Goal: Browse casually: Explore the website without a specific task or goal

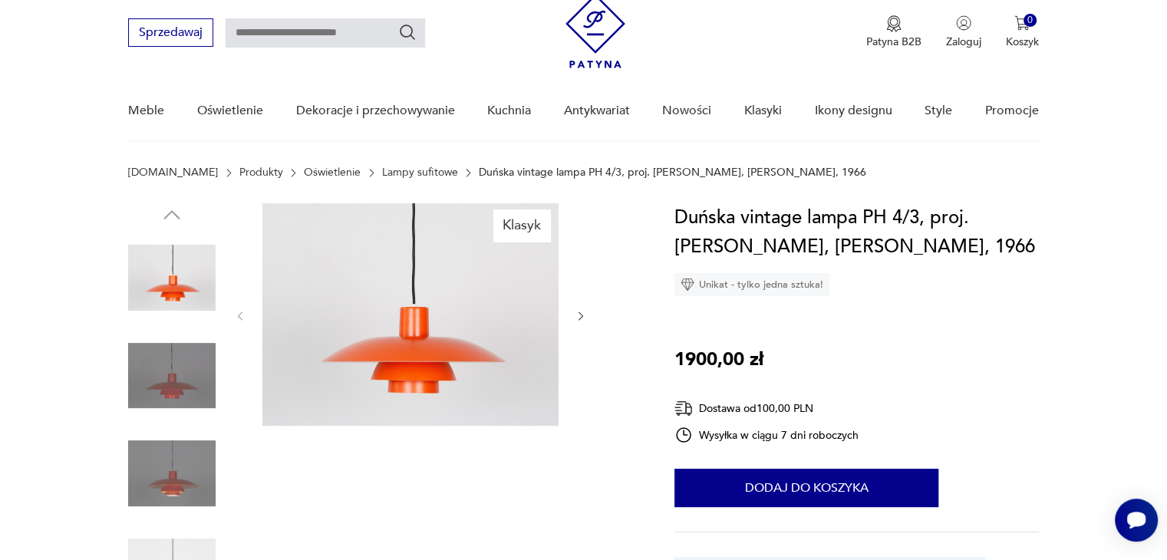
scroll to position [77, 0]
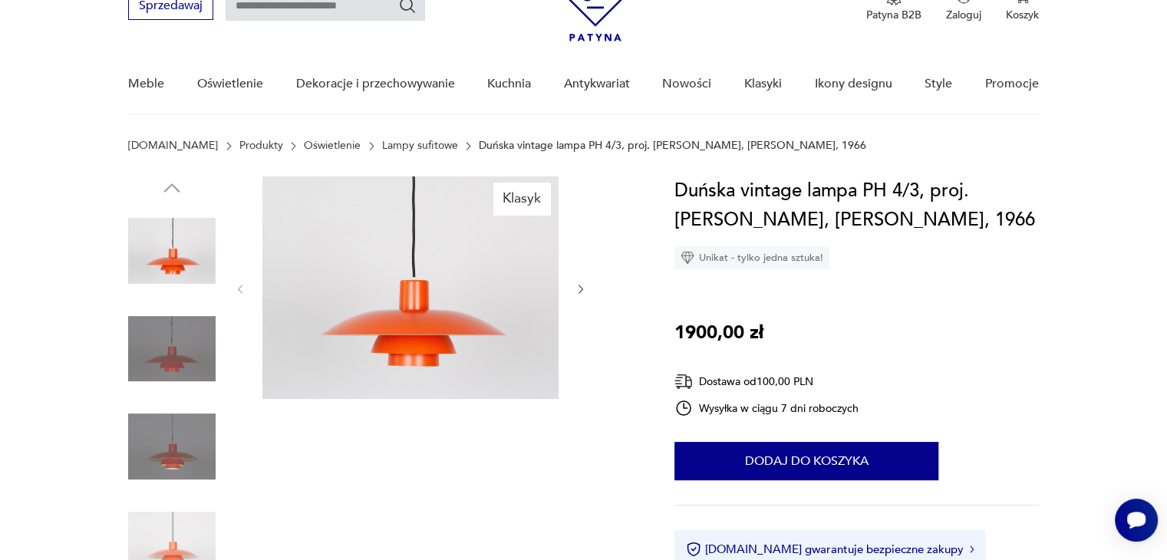
click at [583, 290] on icon "button" at bounding box center [581, 289] width 13 height 13
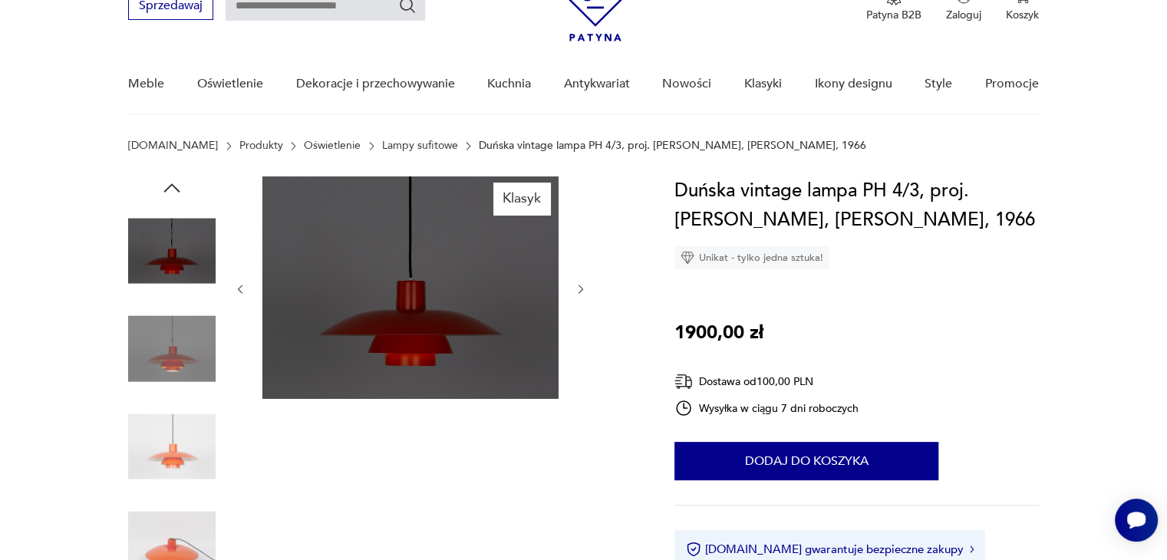
click at [583, 290] on icon "button" at bounding box center [581, 289] width 13 height 13
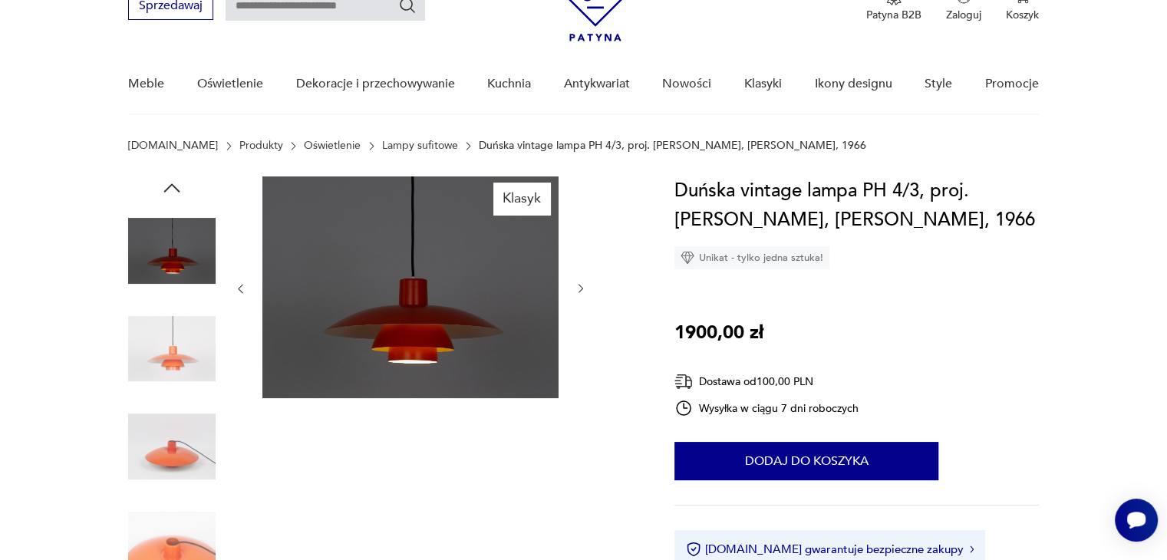
click at [583, 290] on icon "button" at bounding box center [581, 288] width 13 height 13
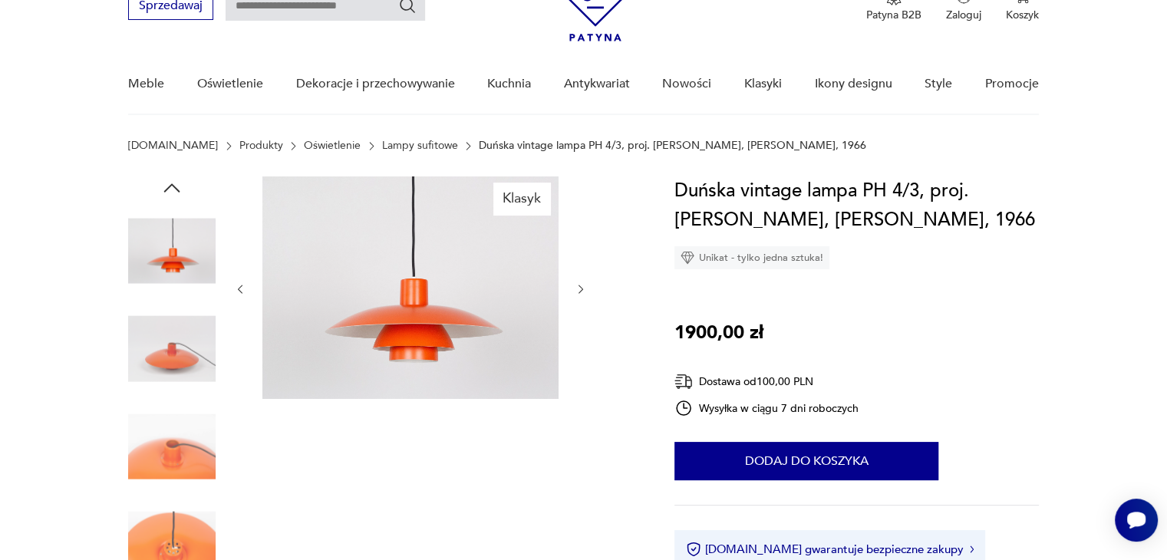
click at [583, 290] on icon "button" at bounding box center [581, 289] width 13 height 13
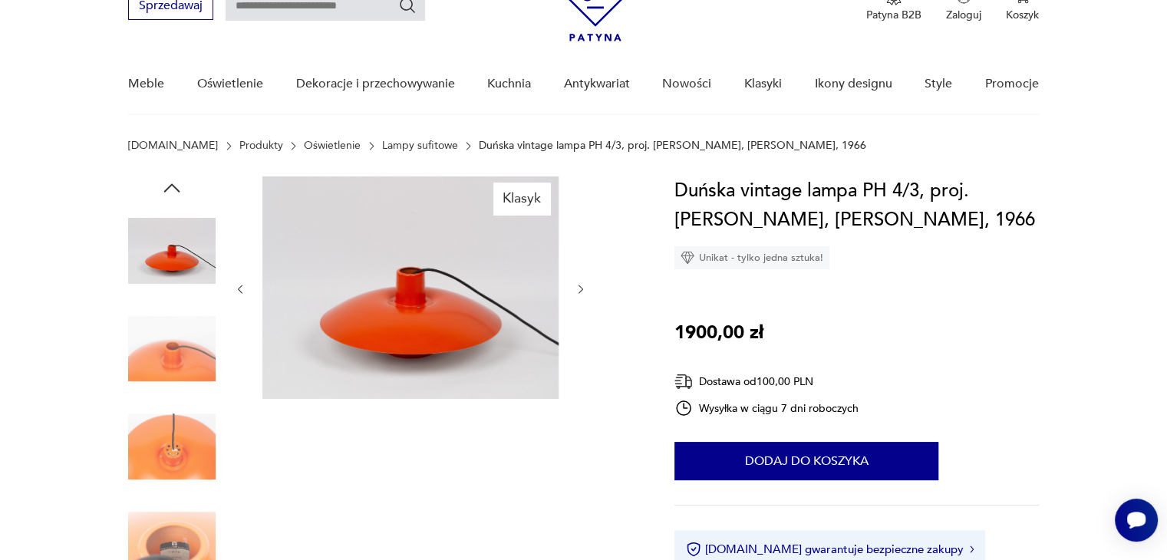
click at [583, 290] on icon "button" at bounding box center [581, 289] width 13 height 13
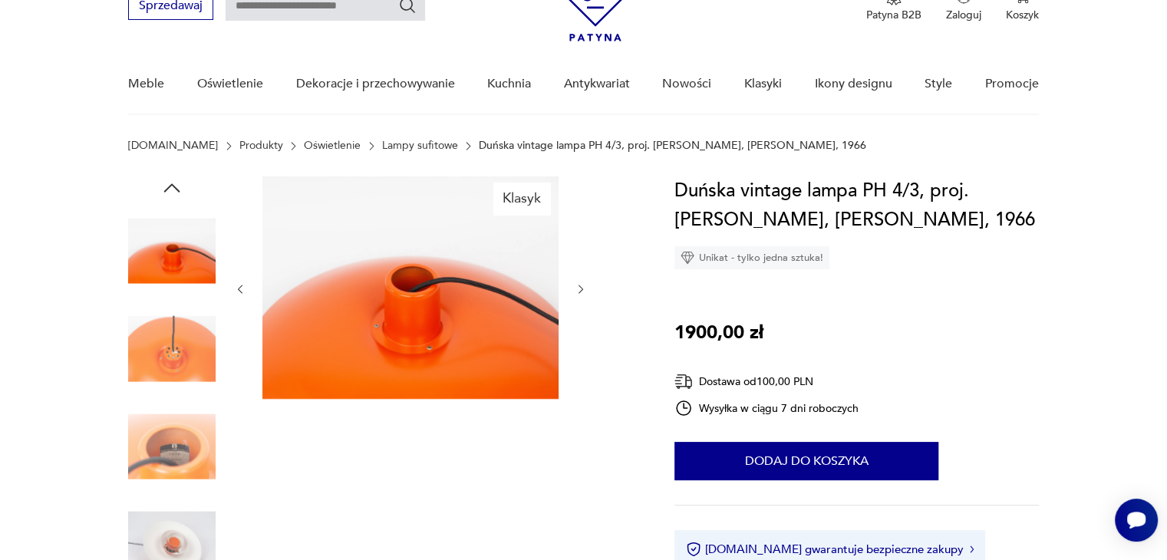
click at [583, 290] on icon "button" at bounding box center [581, 289] width 13 height 13
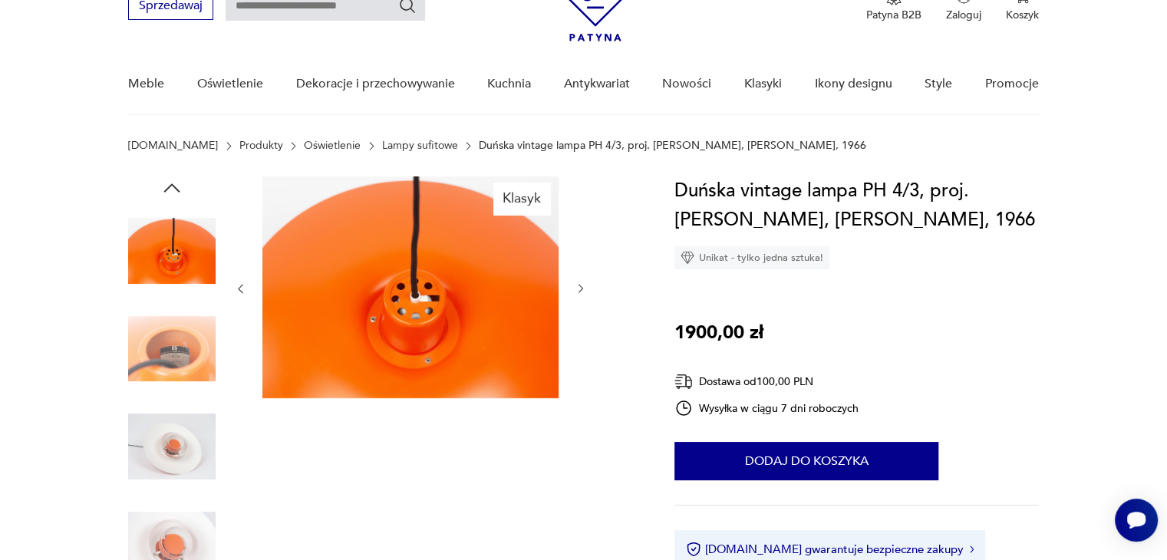
click at [583, 290] on icon "button" at bounding box center [581, 288] width 13 height 13
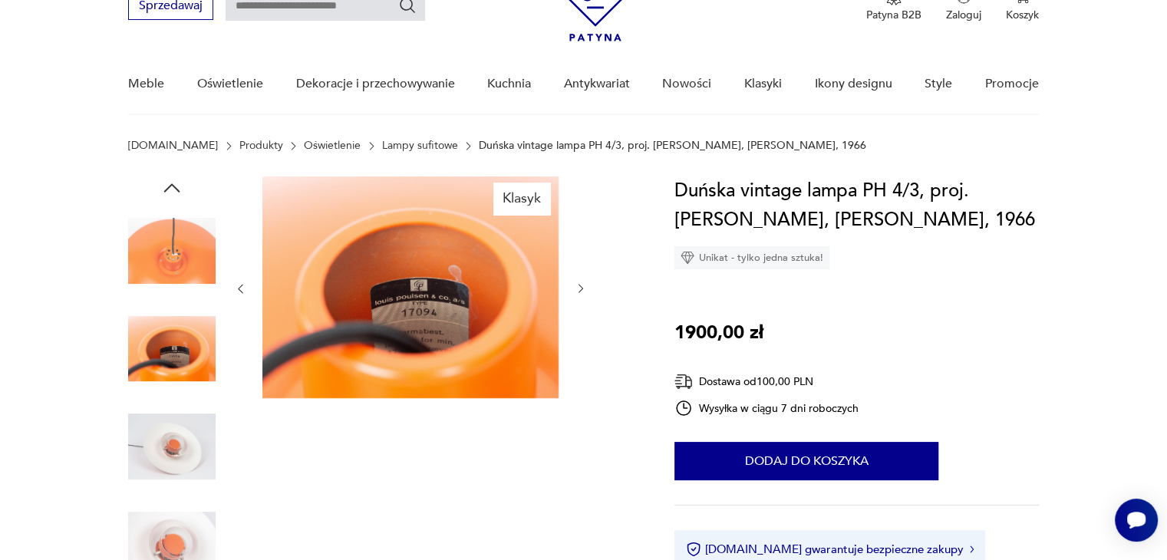
click at [583, 290] on icon "button" at bounding box center [581, 288] width 13 height 13
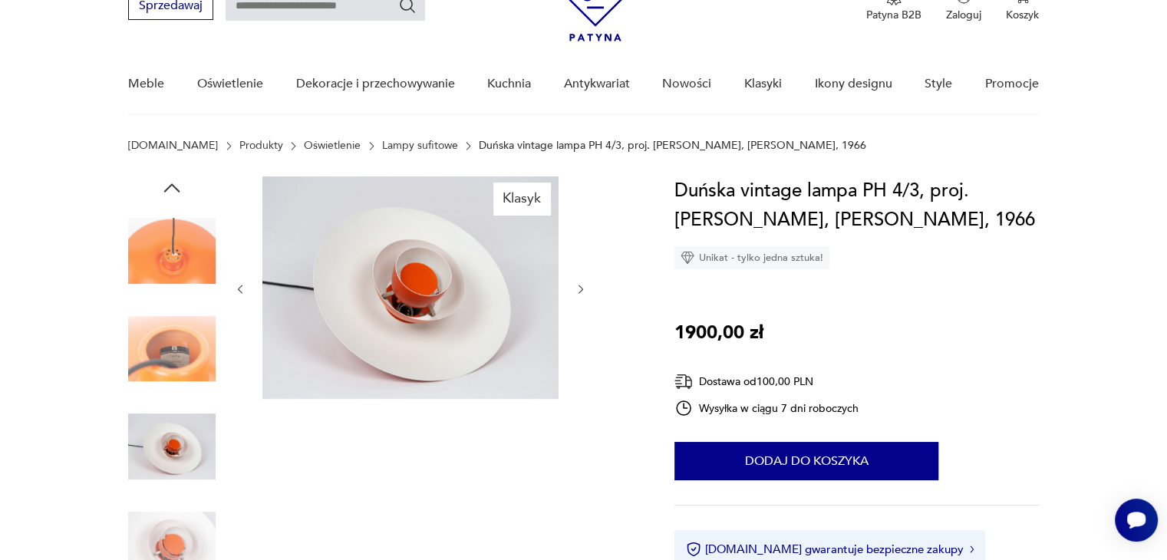
click at [583, 290] on icon "button" at bounding box center [581, 289] width 13 height 13
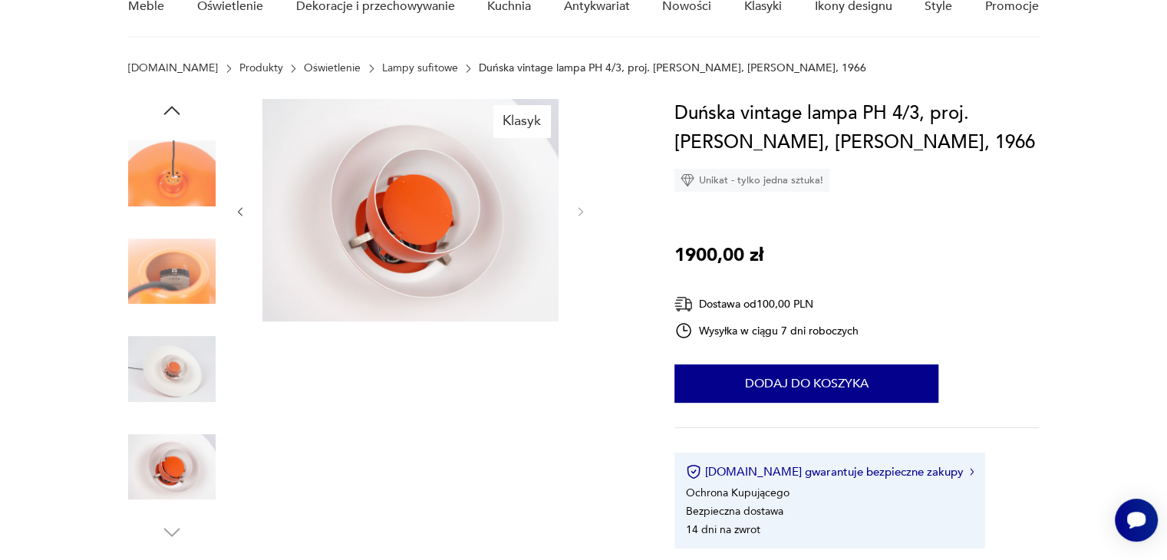
scroll to position [0, 0]
